Goal: Obtain resource: Download file/media

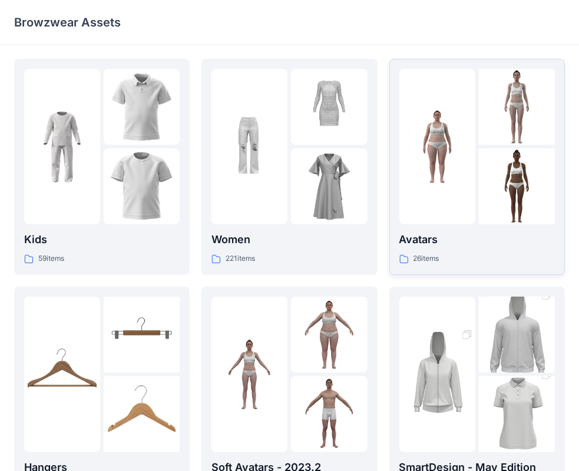
click at [419, 172] on img at bounding box center [437, 147] width 76 height 76
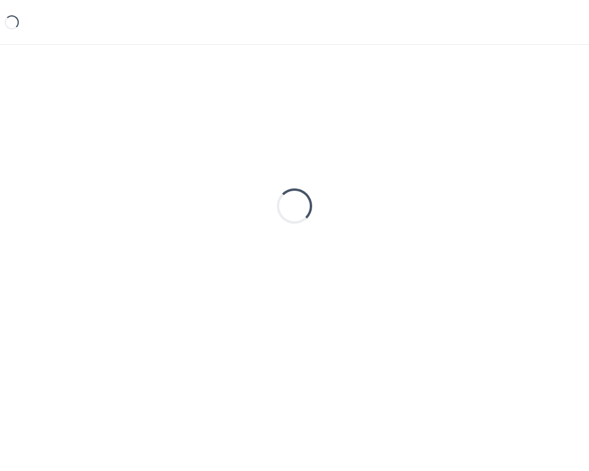
click at [419, 172] on div "Loading..." at bounding box center [294, 206] width 560 height 294
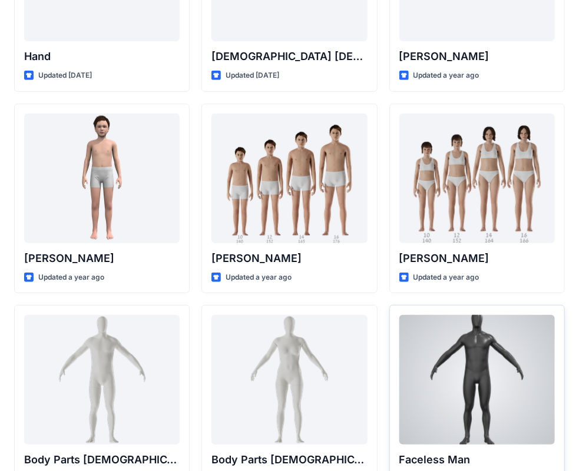
scroll to position [124, 0]
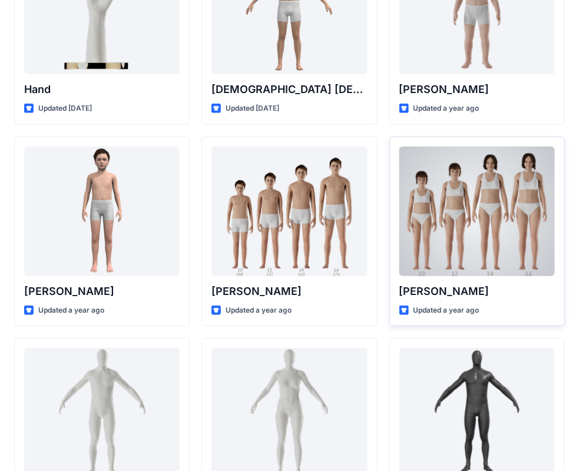
click at [474, 199] on div at bounding box center [476, 212] width 155 height 130
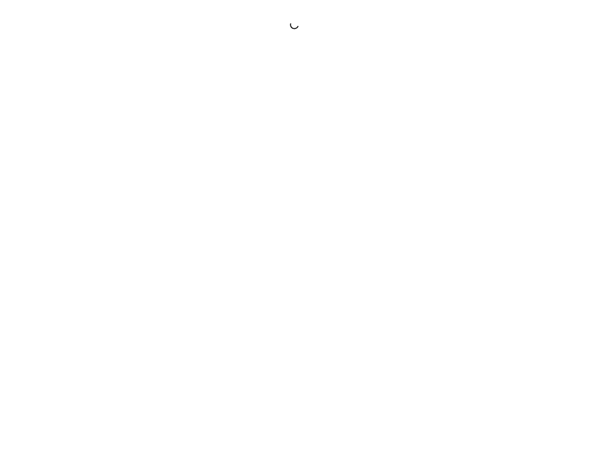
click at [474, 199] on div at bounding box center [294, 235] width 589 height 471
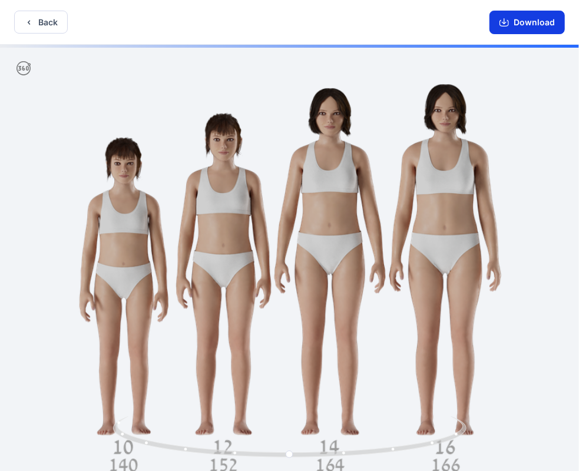
click at [520, 22] on button "Download" at bounding box center [526, 23] width 75 height 24
click at [41, 25] on button "Back" at bounding box center [41, 22] width 54 height 23
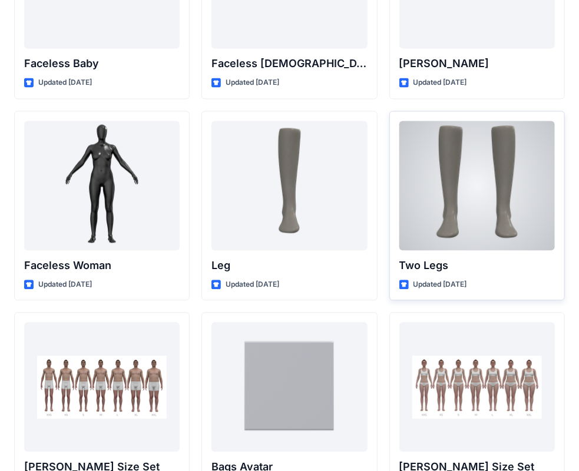
scroll to position [831, 0]
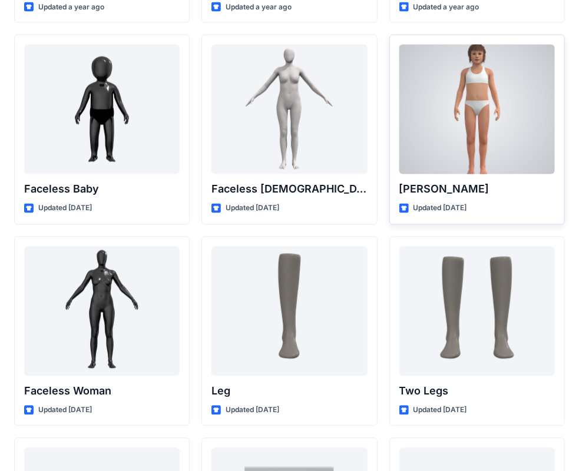
click at [464, 122] on div at bounding box center [476, 110] width 155 height 130
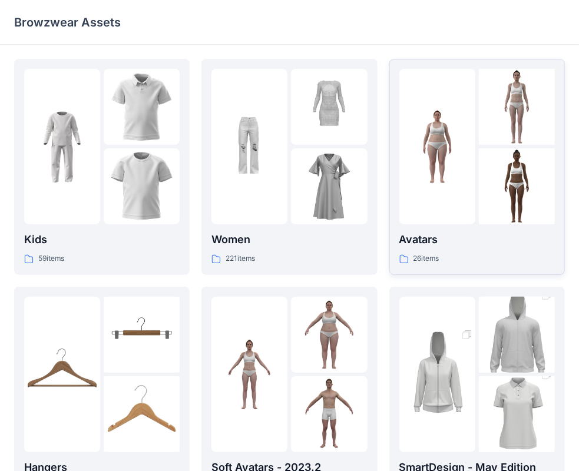
click at [452, 179] on div at bounding box center [437, 146] width 76 height 155
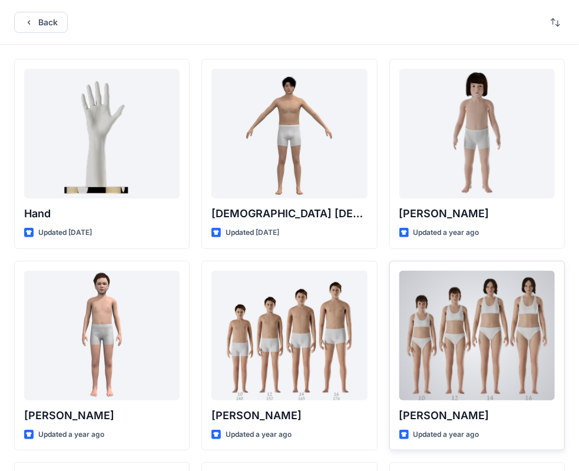
click at [441, 318] on div at bounding box center [476, 336] width 155 height 130
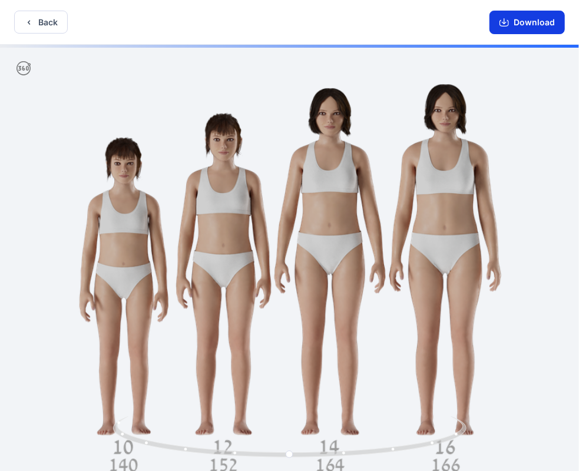
click at [522, 18] on button "Download" at bounding box center [526, 23] width 75 height 24
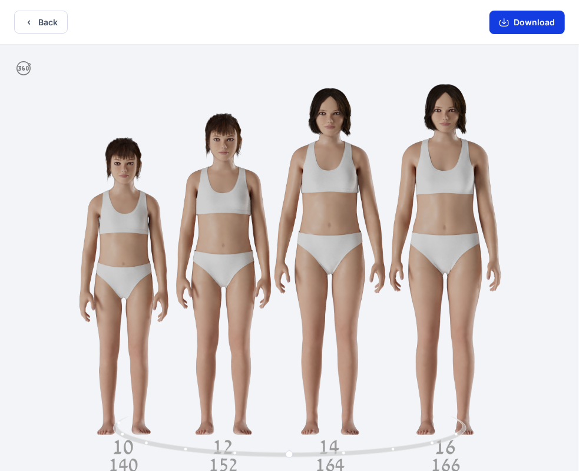
click at [525, 25] on button "Download" at bounding box center [526, 23] width 75 height 24
click at [46, 22] on button "Back" at bounding box center [41, 22] width 54 height 23
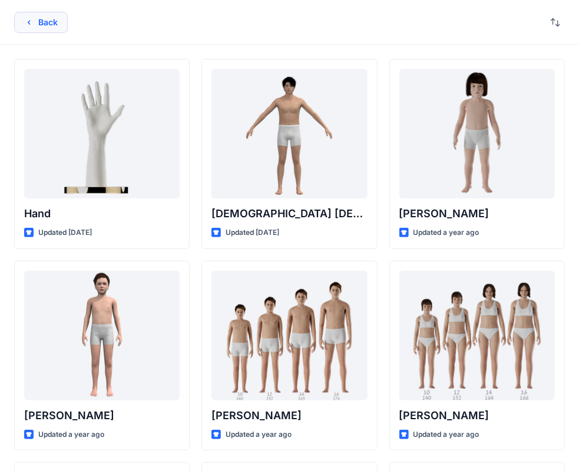
click at [38, 23] on button "Back" at bounding box center [41, 22] width 54 height 21
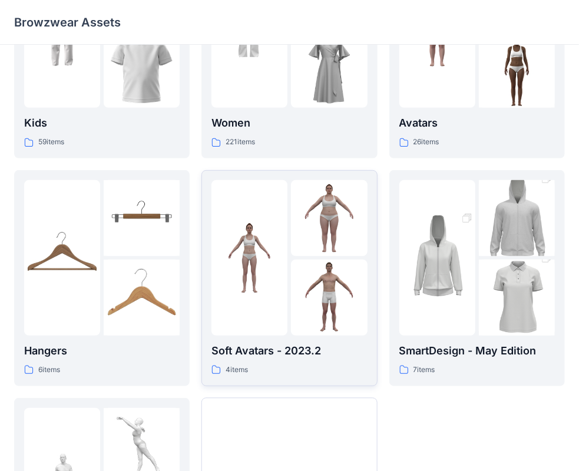
scroll to position [118, 0]
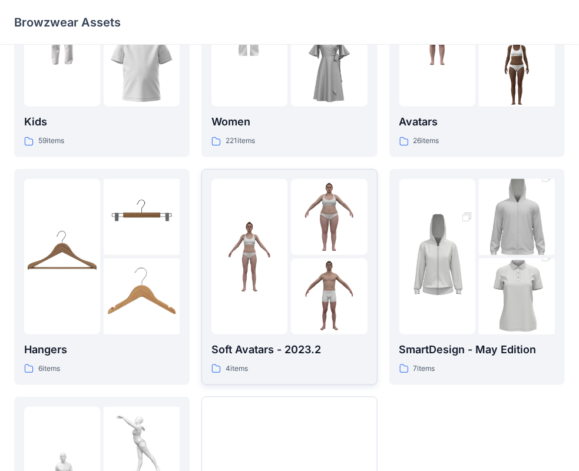
click at [278, 280] on img at bounding box center [249, 256] width 76 height 76
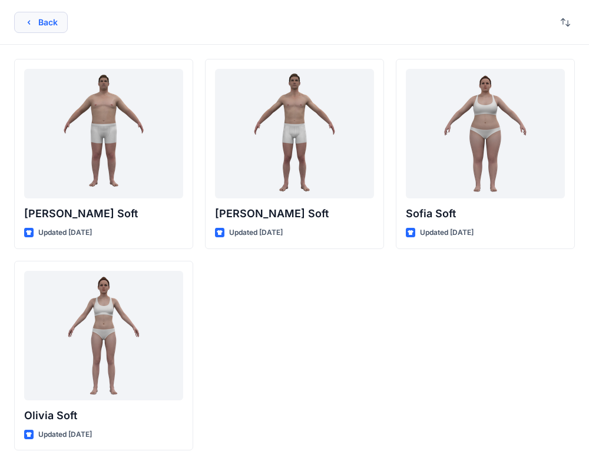
click at [32, 18] on icon "button" at bounding box center [28, 22] width 9 height 9
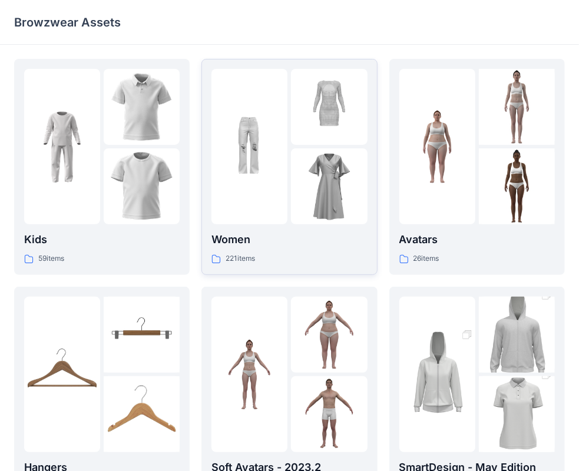
click at [341, 177] on img at bounding box center [329, 186] width 76 height 76
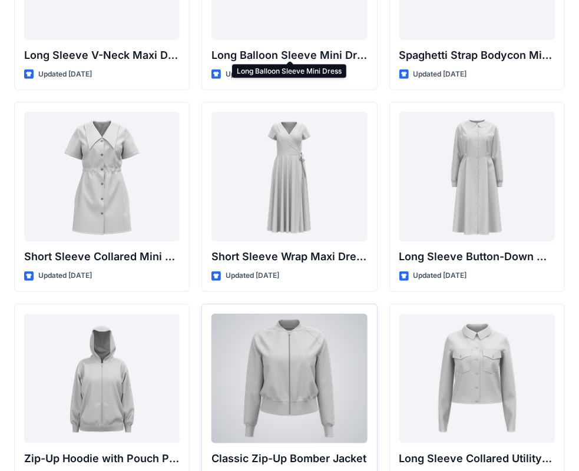
scroll to position [2047, 0]
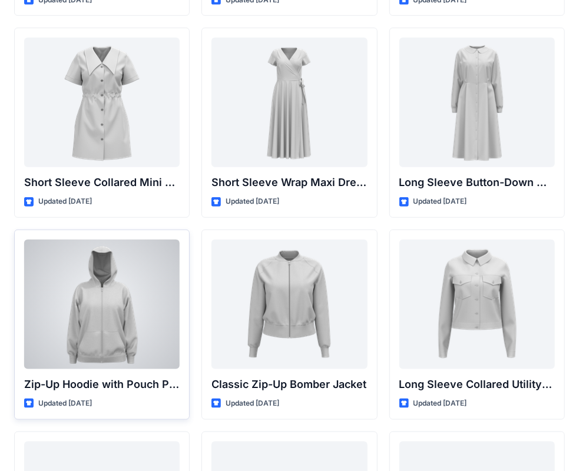
click at [136, 286] on div at bounding box center [101, 305] width 155 height 130
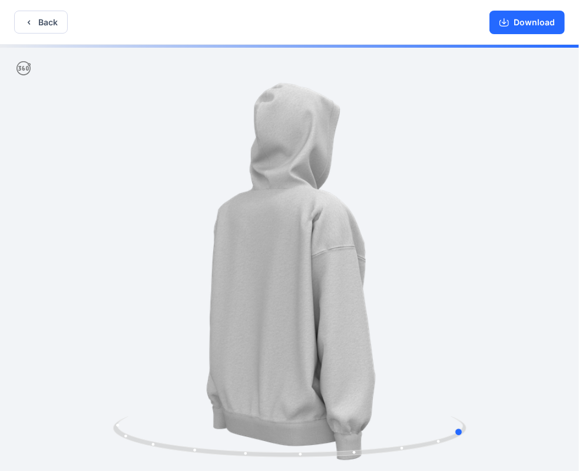
drag, startPoint x: 347, startPoint y: 307, endPoint x: 147, endPoint y: 308, distance: 200.1
click at [147, 308] on div at bounding box center [289, 259] width 579 height 429
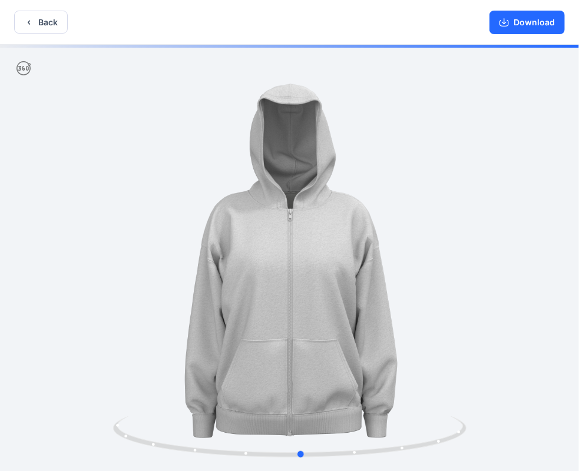
drag, startPoint x: 306, startPoint y: 313, endPoint x: 170, endPoint y: 313, distance: 136.6
click at [170, 313] on div at bounding box center [289, 259] width 579 height 429
